Goal: Information Seeking & Learning: Learn about a topic

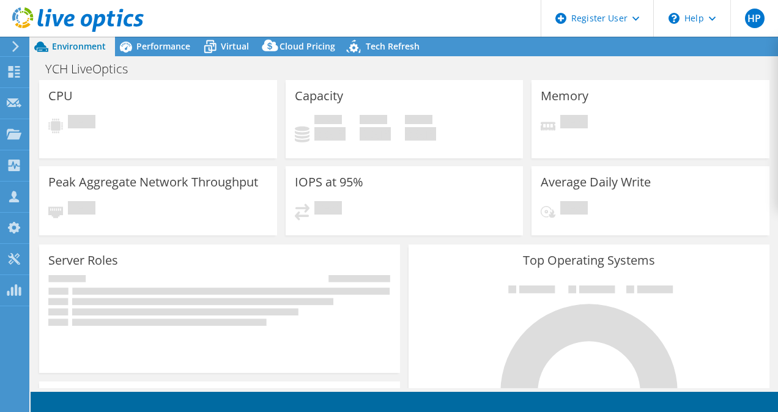
select select "USD"
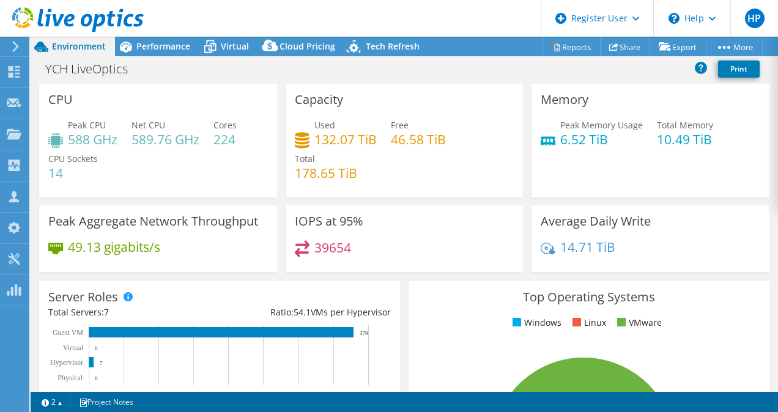
click at [322, 249] on h4 "39654" at bounding box center [332, 247] width 37 height 13
copy h4 "39654"
click at [565, 411] on html "HP Dell User Hezil Pramod [EMAIL_ADDRESS][DOMAIN_NAME] Dell My Profile Log Out …" at bounding box center [389, 206] width 778 height 412
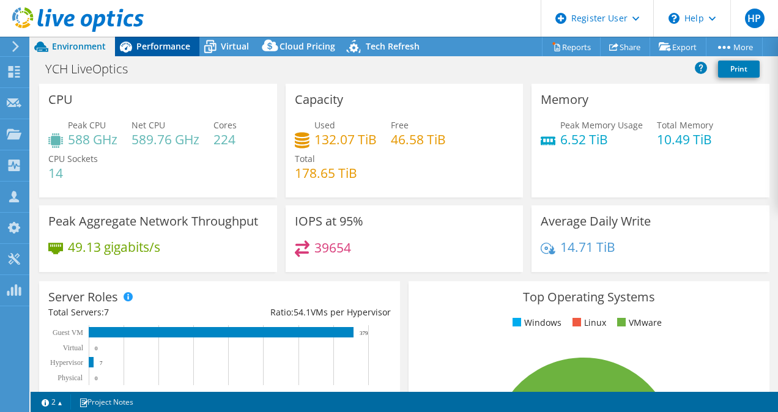
click at [163, 51] on span "Performance" at bounding box center [163, 46] width 54 height 12
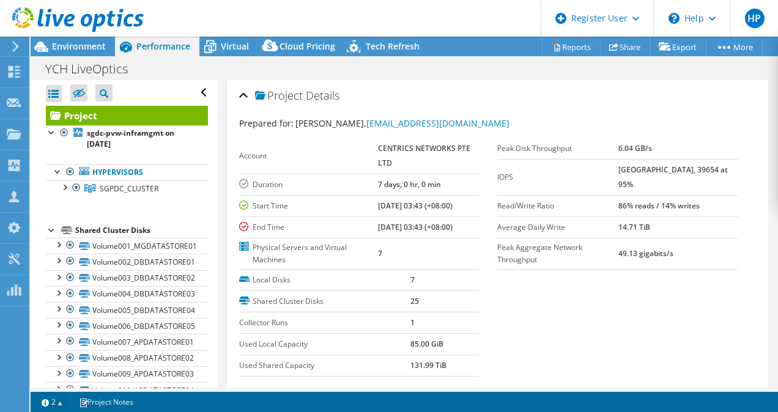
click at [190, 89] on div "Open All Close All Hide Excluded Nodes Project Tree Filter" at bounding box center [127, 93] width 162 height 26
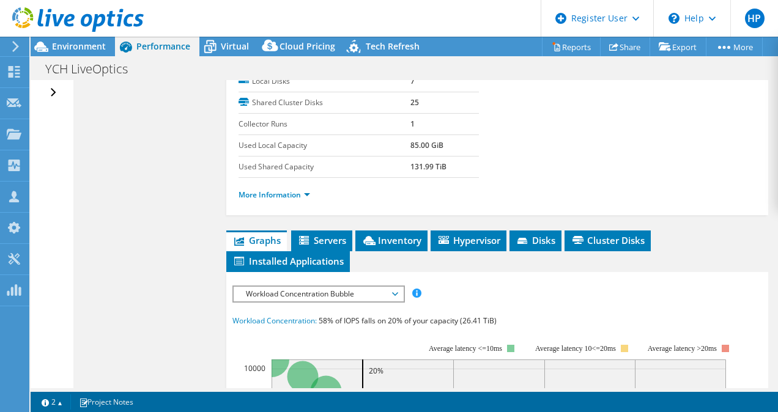
scroll to position [183, 0]
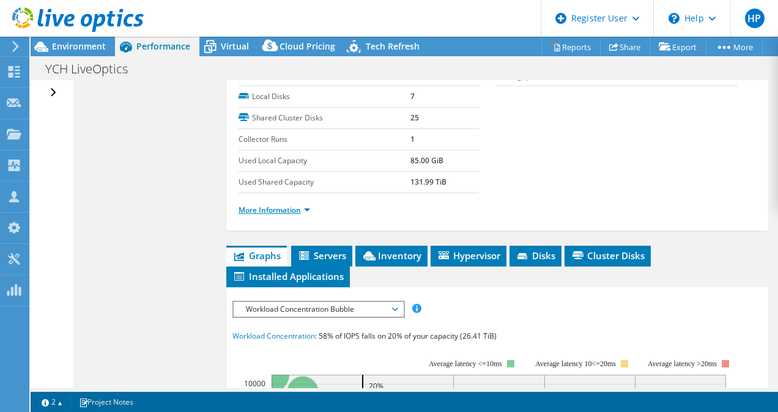
click at [304, 208] on link "More Information" at bounding box center [274, 210] width 72 height 10
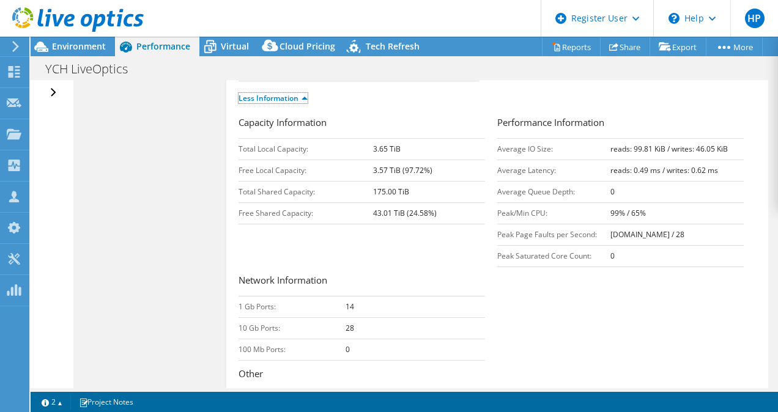
scroll to position [0, 0]
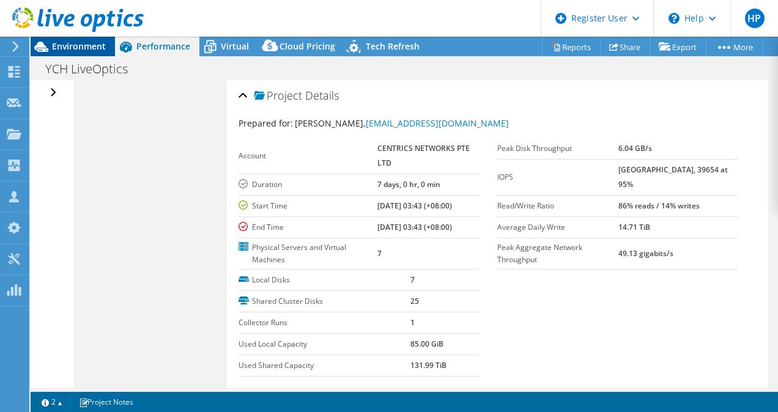
click at [89, 47] on span "Environment" at bounding box center [79, 46] width 54 height 12
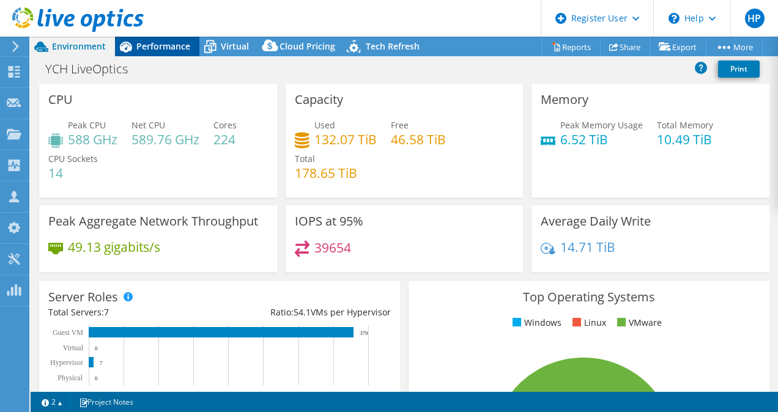
click at [172, 49] on span "Performance" at bounding box center [163, 46] width 54 height 12
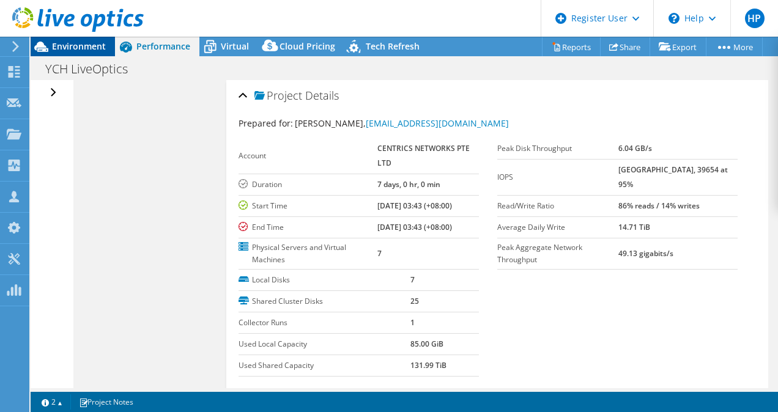
click at [88, 49] on span "Environment" at bounding box center [79, 46] width 54 height 12
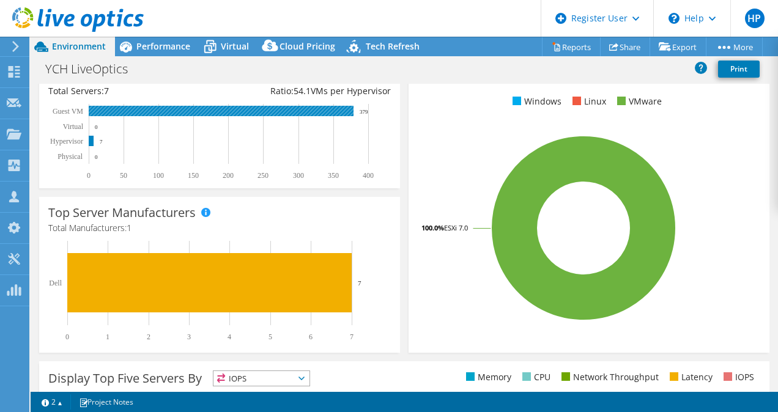
scroll to position [222, 0]
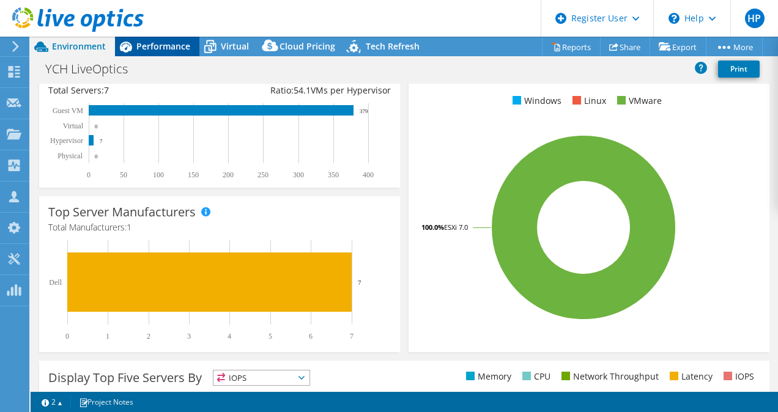
click at [166, 49] on span "Performance" at bounding box center [163, 46] width 54 height 12
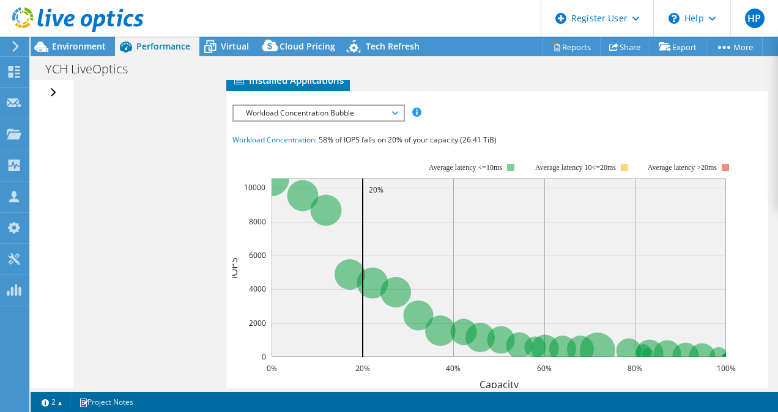
scroll to position [723, 0]
click at [318, 106] on span "Workload Concentration Bubble" at bounding box center [318, 113] width 157 height 15
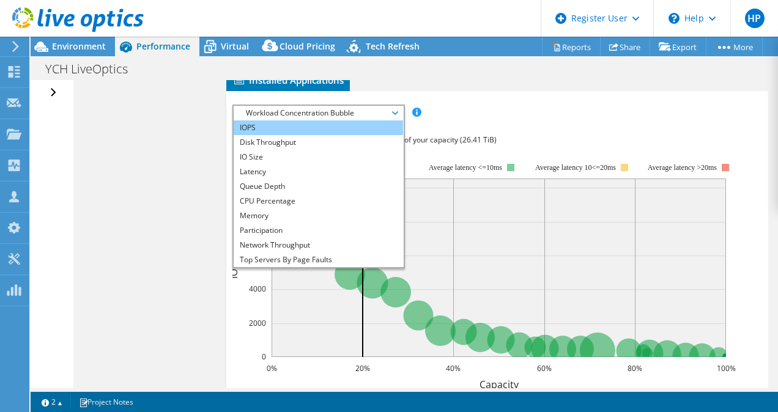
click at [274, 121] on li "IOPS" at bounding box center [318, 127] width 169 height 15
